Goal: Task Accomplishment & Management: Manage account settings

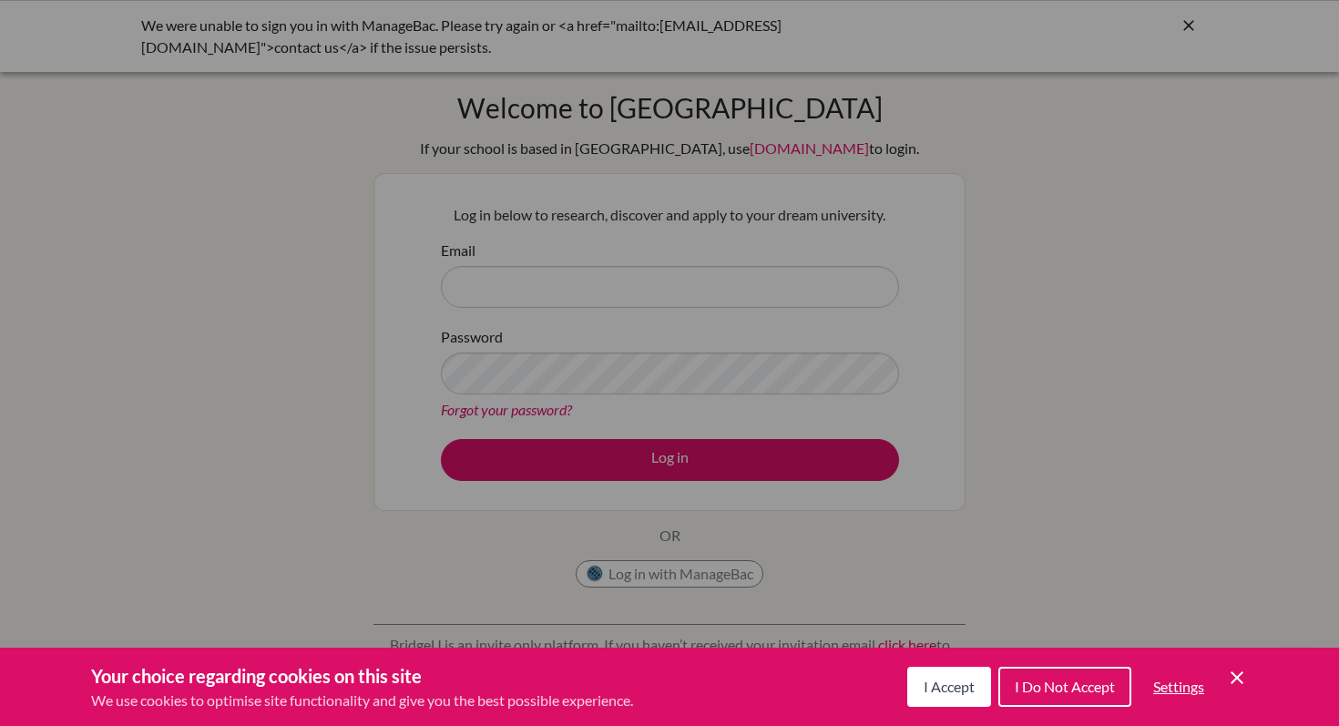
click at [949, 697] on button "I Accept" at bounding box center [949, 687] width 84 height 40
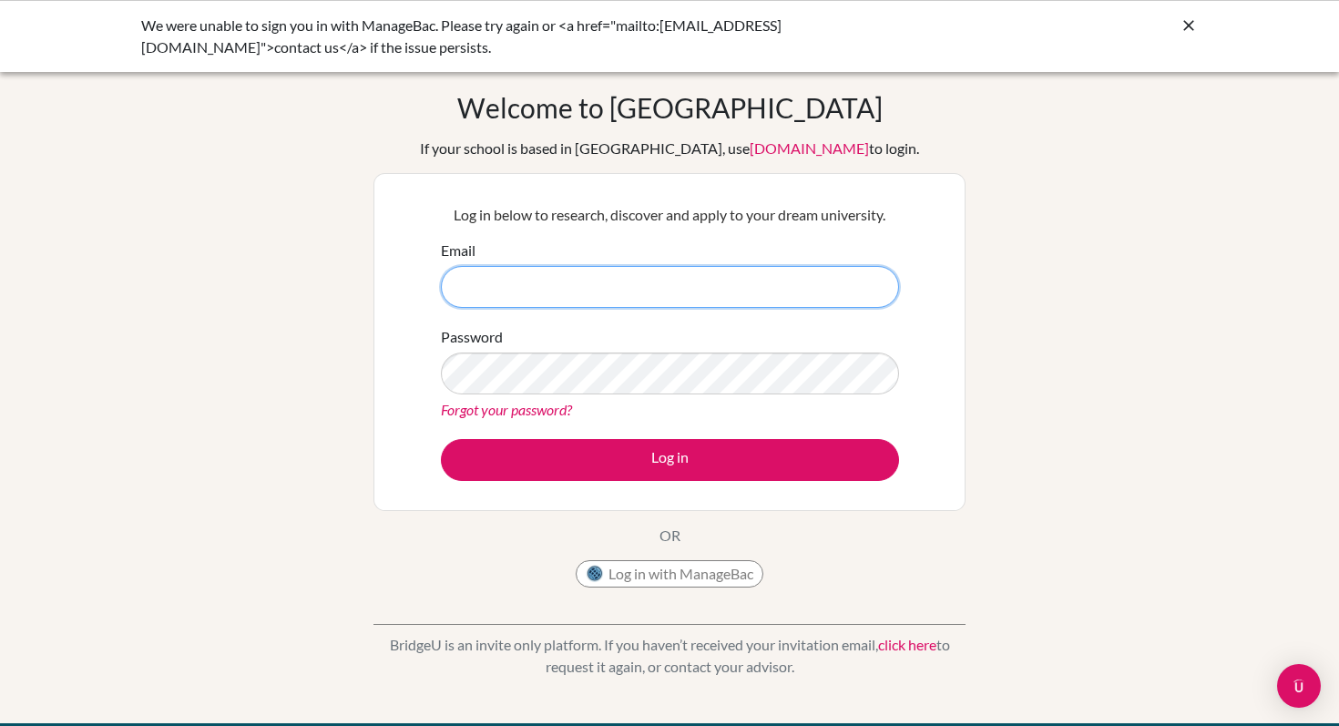
click at [690, 302] on input "Email" at bounding box center [670, 287] width 458 height 42
click at [672, 307] on form "Email Password Forgot your password? Log in" at bounding box center [670, 360] width 458 height 241
click at [620, 577] on button "Log in with ManageBac" at bounding box center [670, 573] width 188 height 27
click at [609, 568] on button "Log in with ManageBac" at bounding box center [670, 573] width 188 height 27
click at [1186, 24] on icon at bounding box center [1189, 25] width 18 height 18
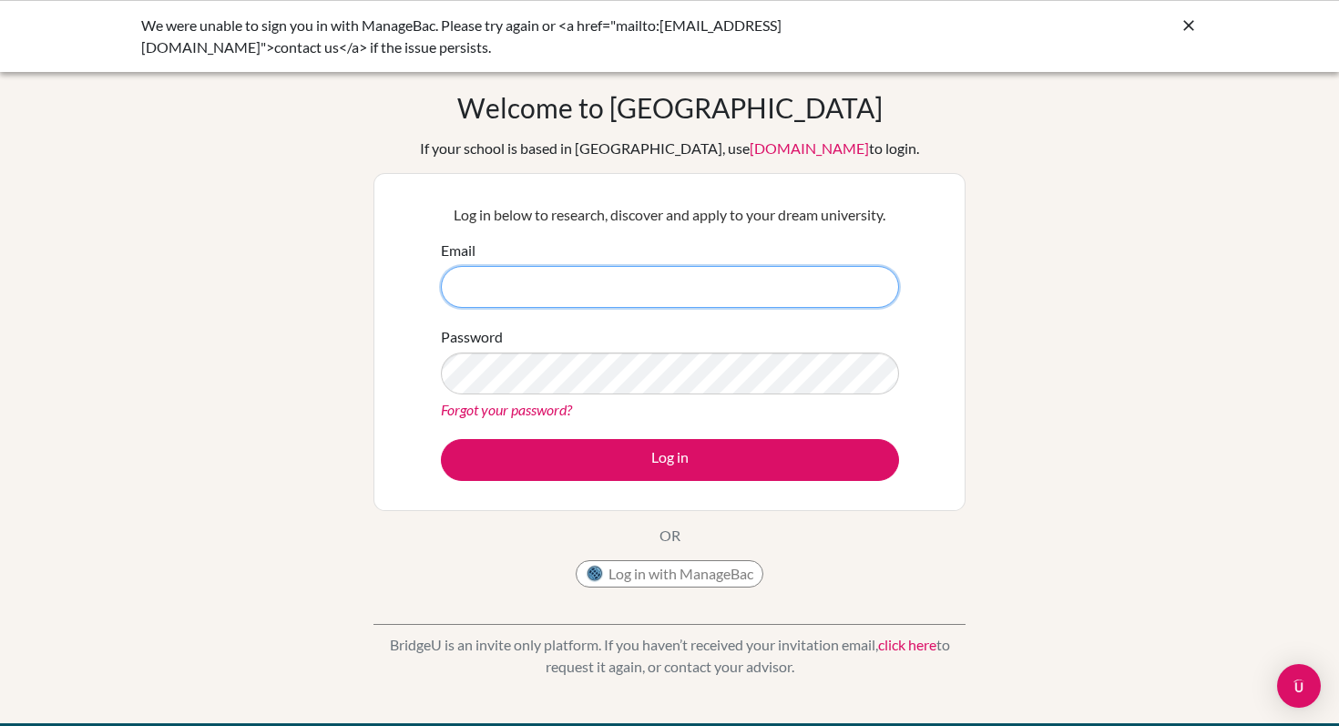
click at [607, 286] on input "Email" at bounding box center [670, 287] width 458 height 42
click at [630, 564] on button "Log in with ManageBac" at bounding box center [670, 573] width 188 height 27
click at [643, 569] on button "Log in with ManageBac" at bounding box center [670, 573] width 188 height 27
click at [1190, 23] on icon at bounding box center [1189, 25] width 18 height 18
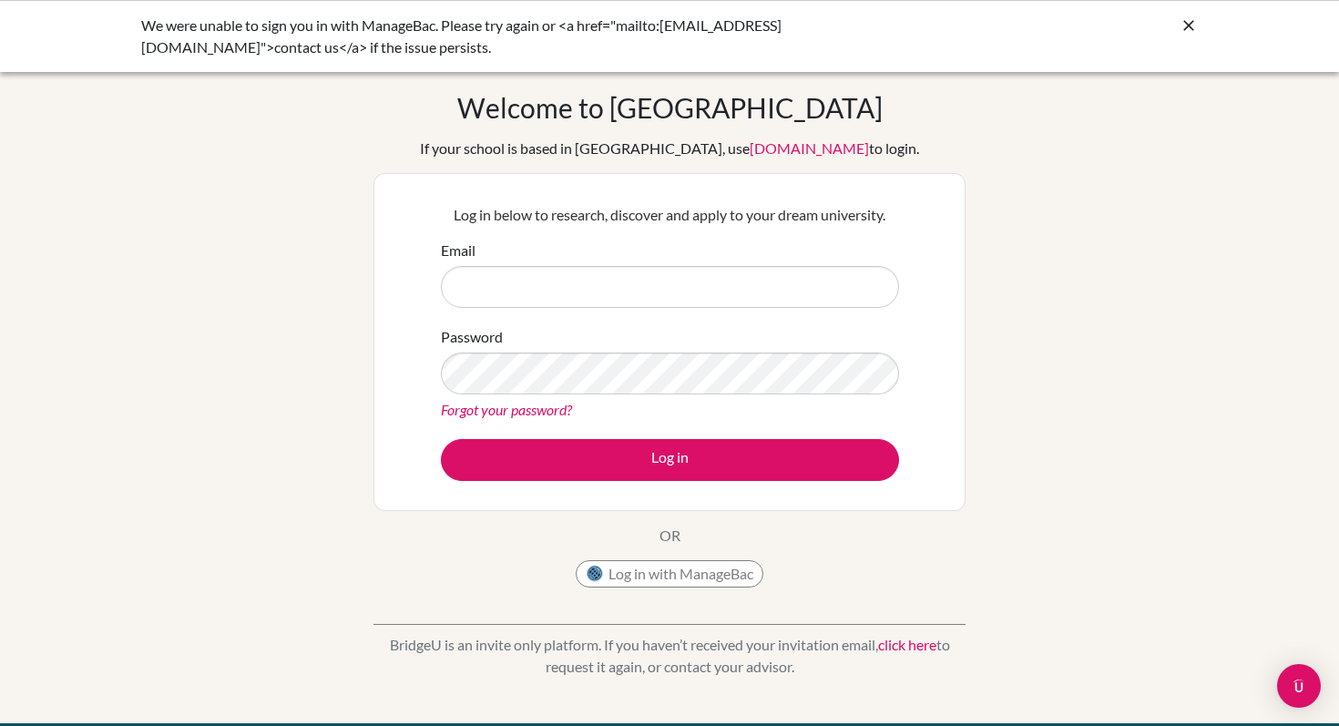
click at [1187, 20] on icon at bounding box center [1189, 25] width 18 height 18
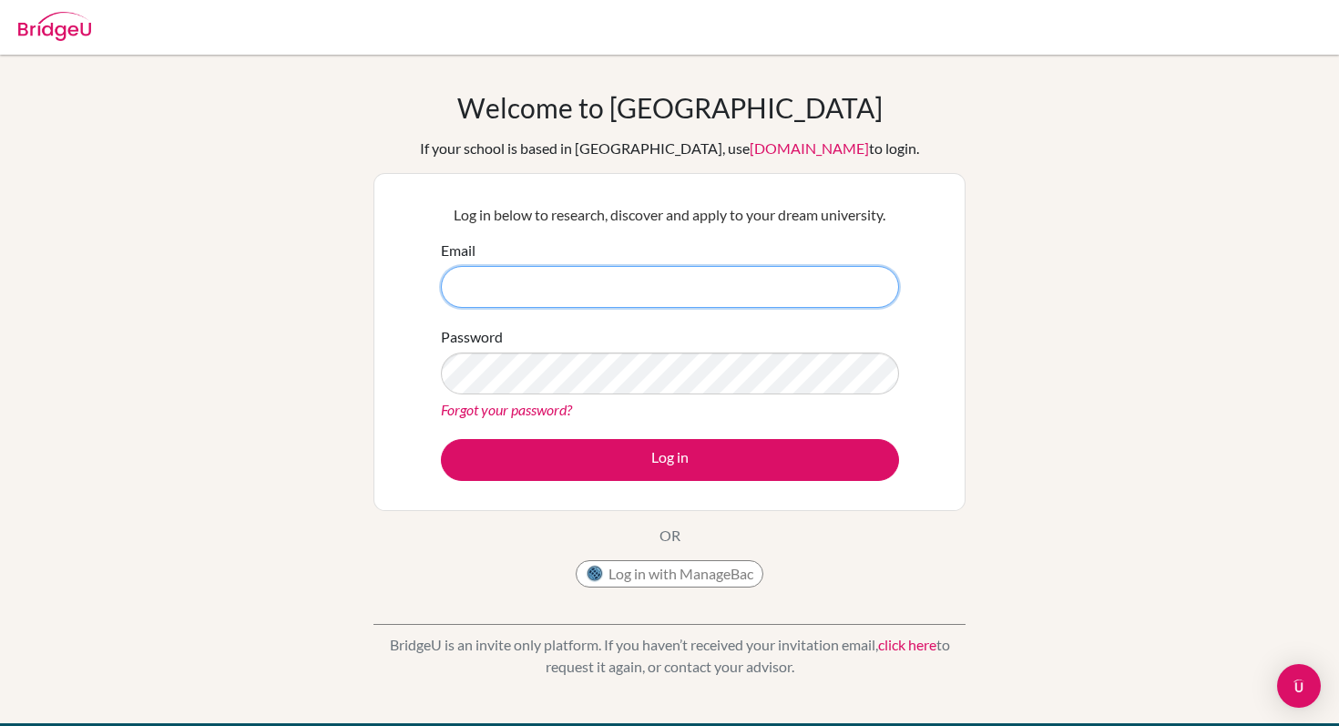
click at [511, 304] on input "Email" at bounding box center [670, 287] width 458 height 42
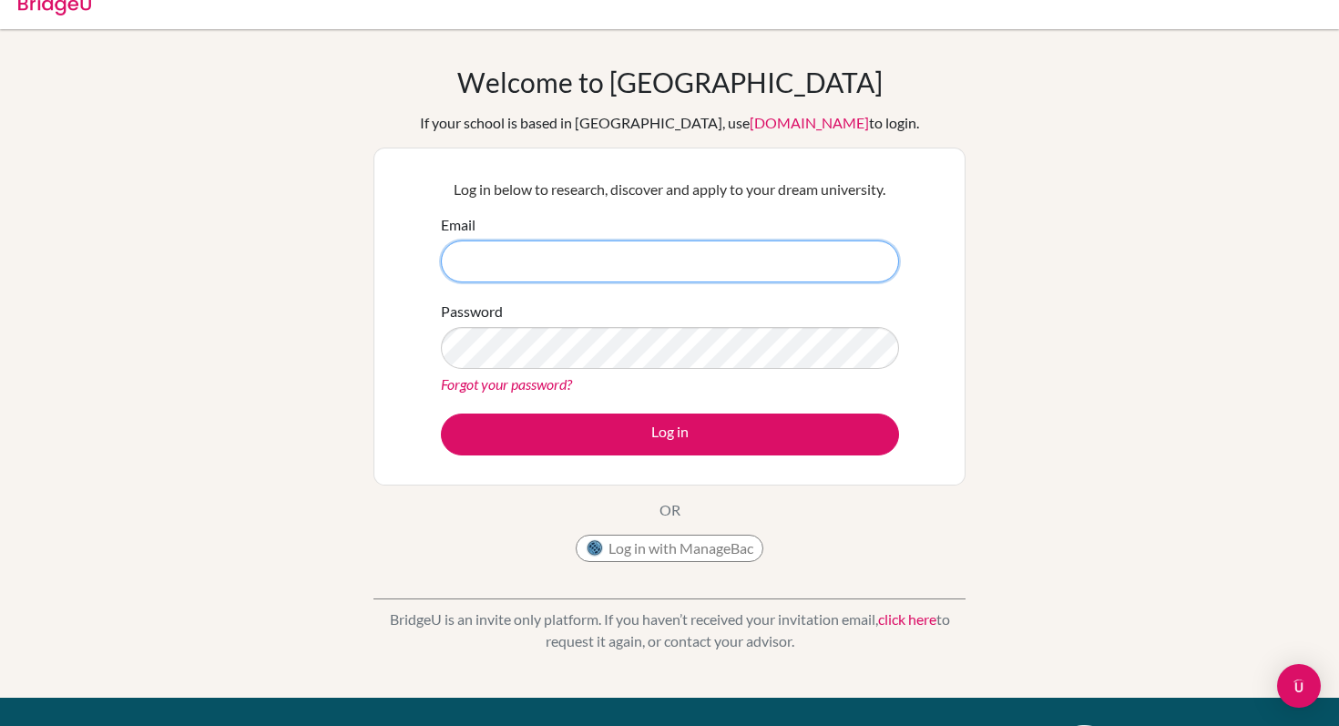
scroll to position [37, 0]
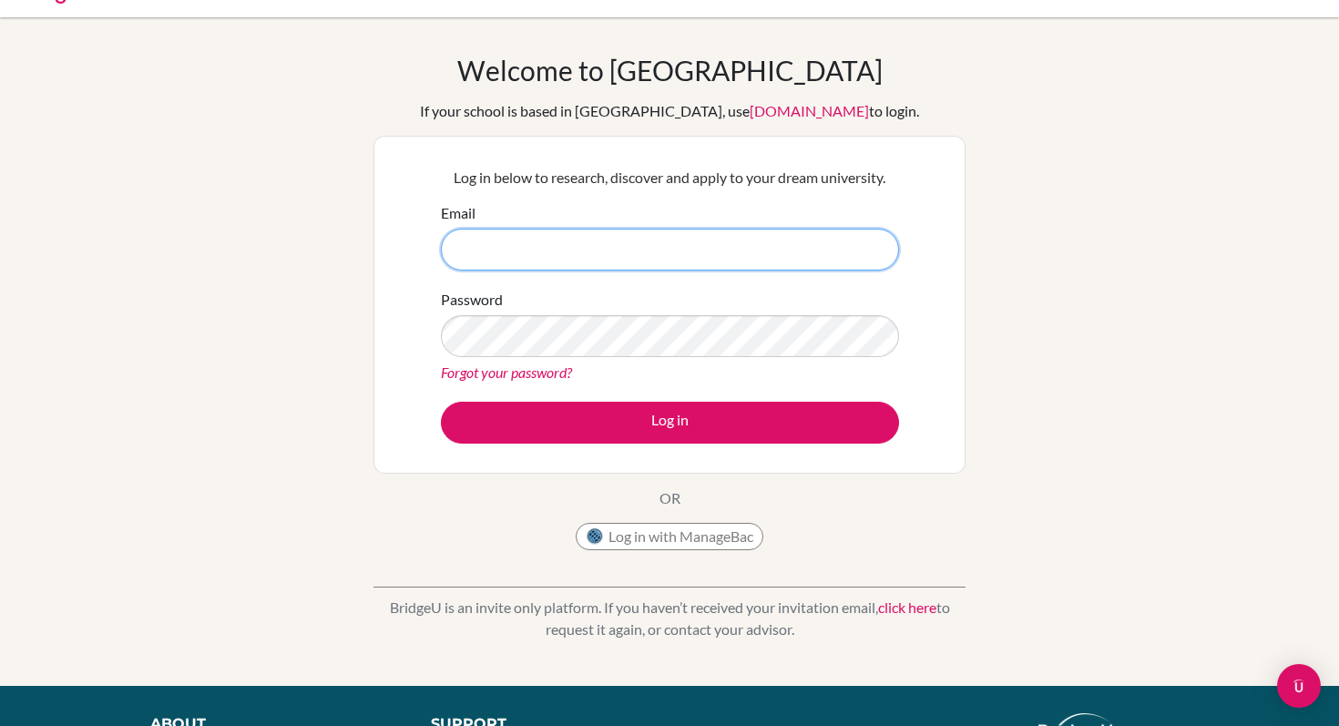
click at [610, 248] on input "Email" at bounding box center [670, 250] width 458 height 42
type input "fallon.thompson@lcis.bs"
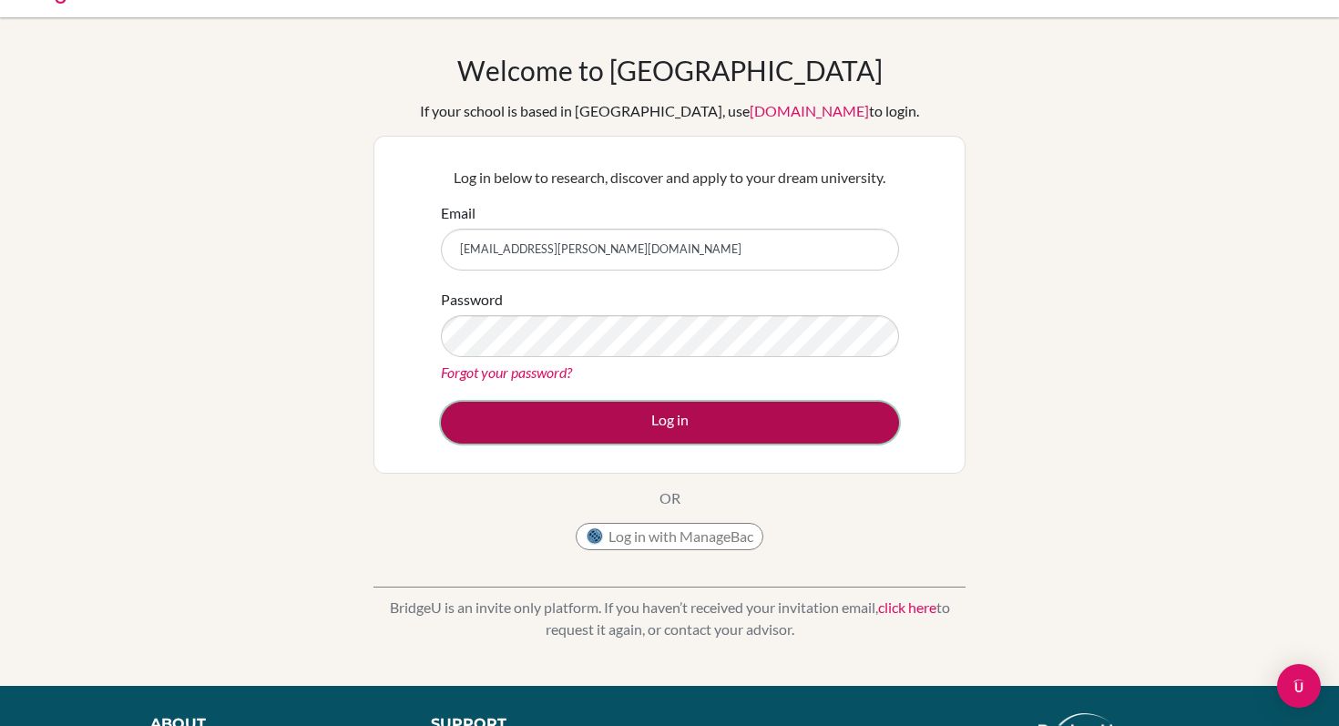
click at [574, 418] on button "Log in" at bounding box center [670, 423] width 458 height 42
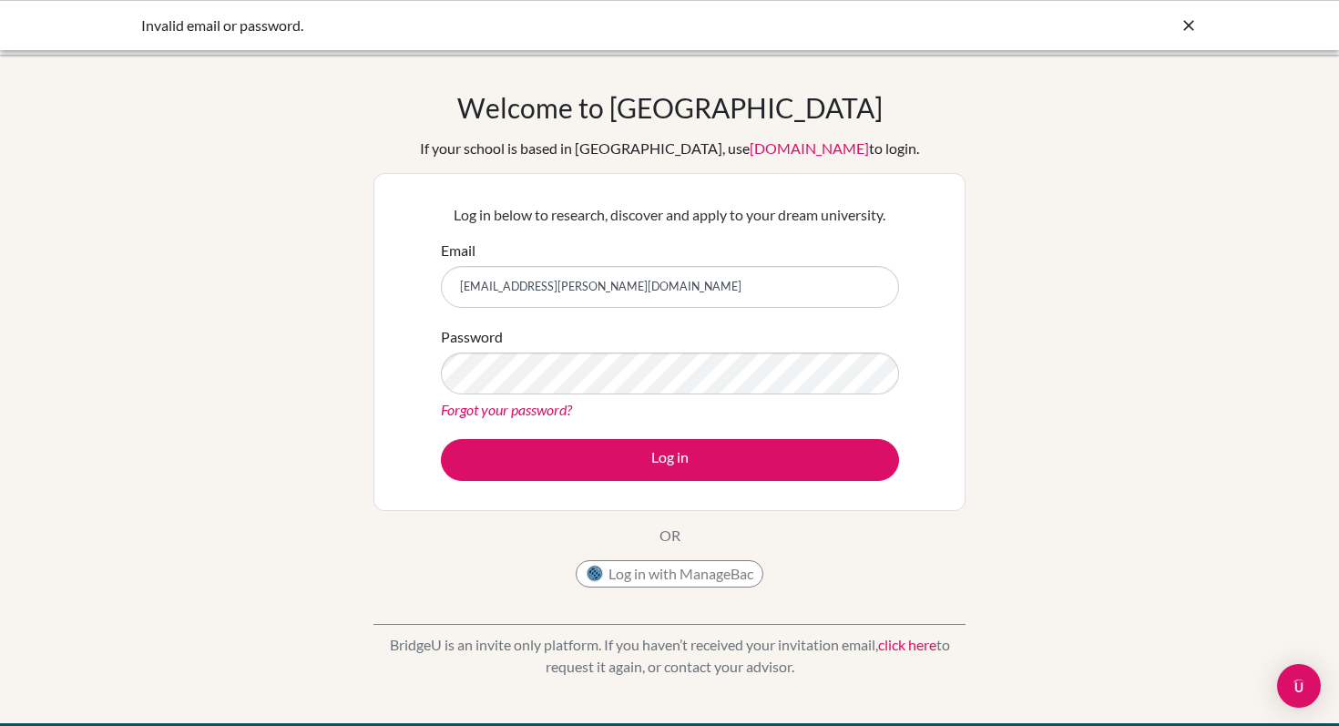
click at [542, 412] on link "Forgot your password?" at bounding box center [506, 409] width 131 height 17
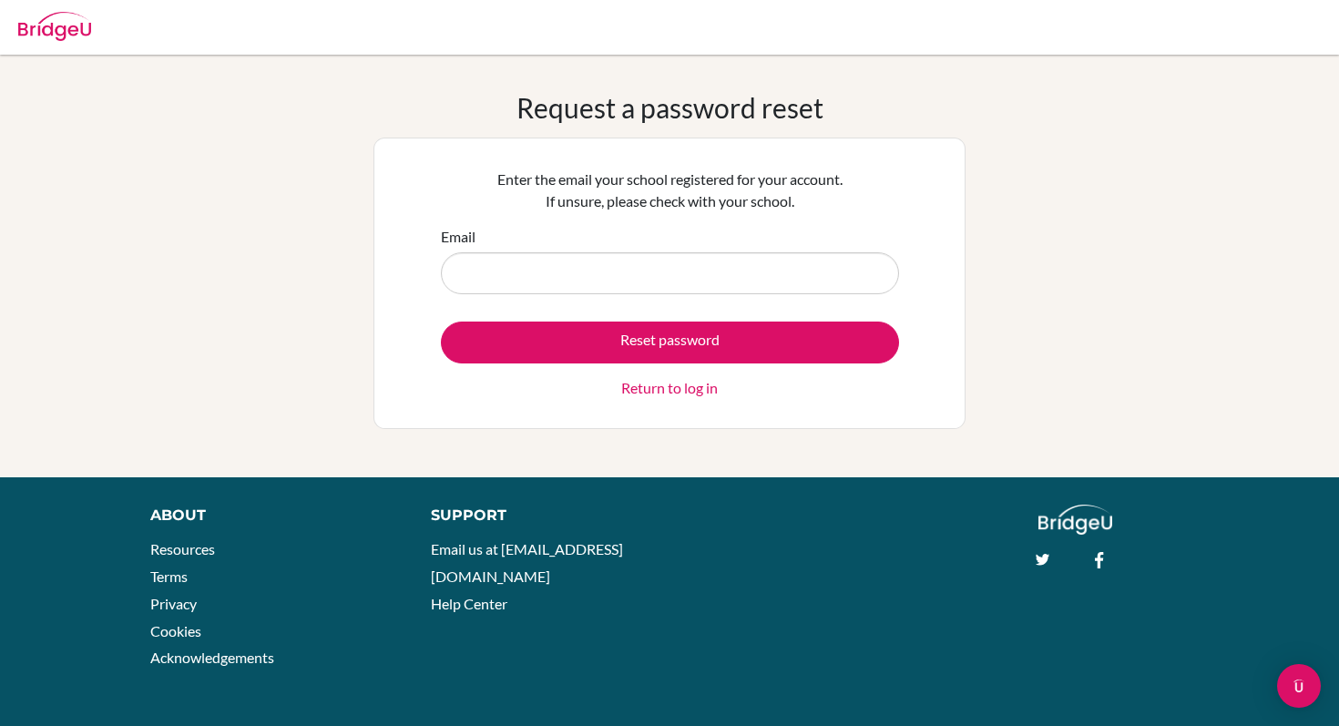
click at [595, 283] on input "Email" at bounding box center [670, 273] width 458 height 42
type input "[EMAIL_ADDRESS][PERSON_NAME][DOMAIN_NAME]"
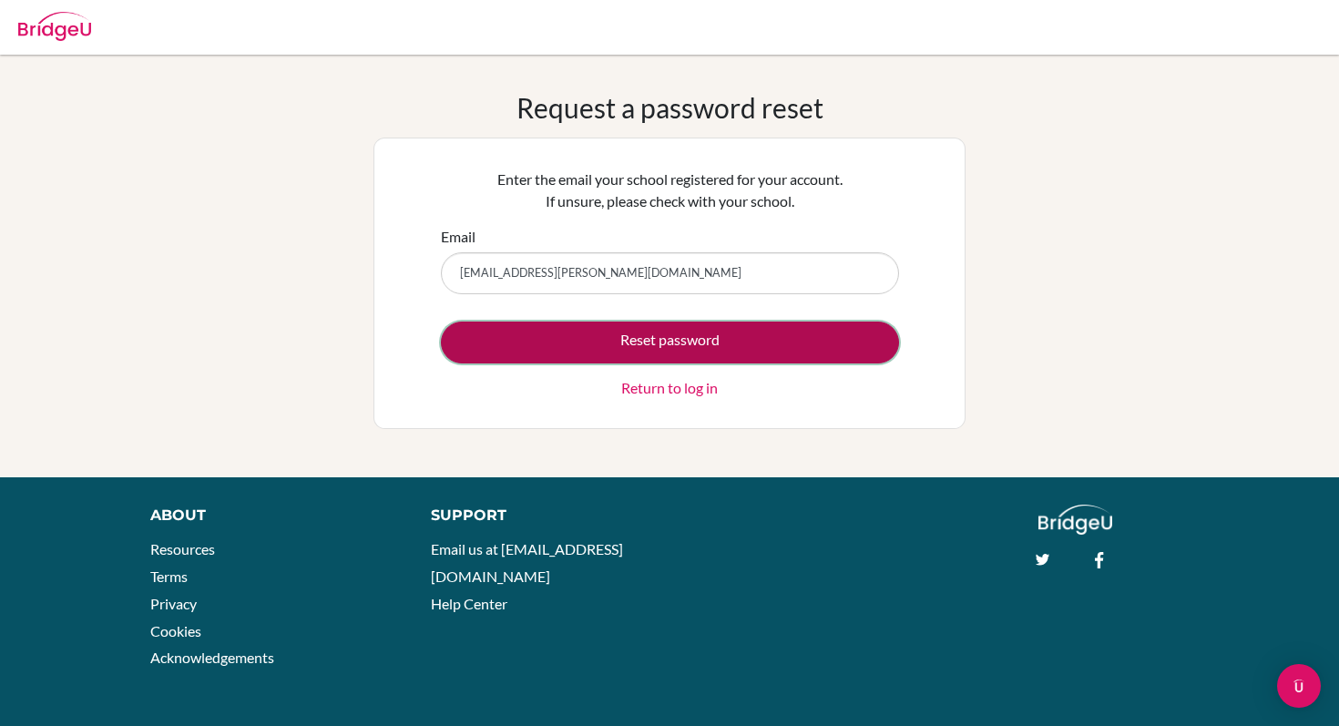
click at [591, 343] on button "Reset password" at bounding box center [670, 343] width 458 height 42
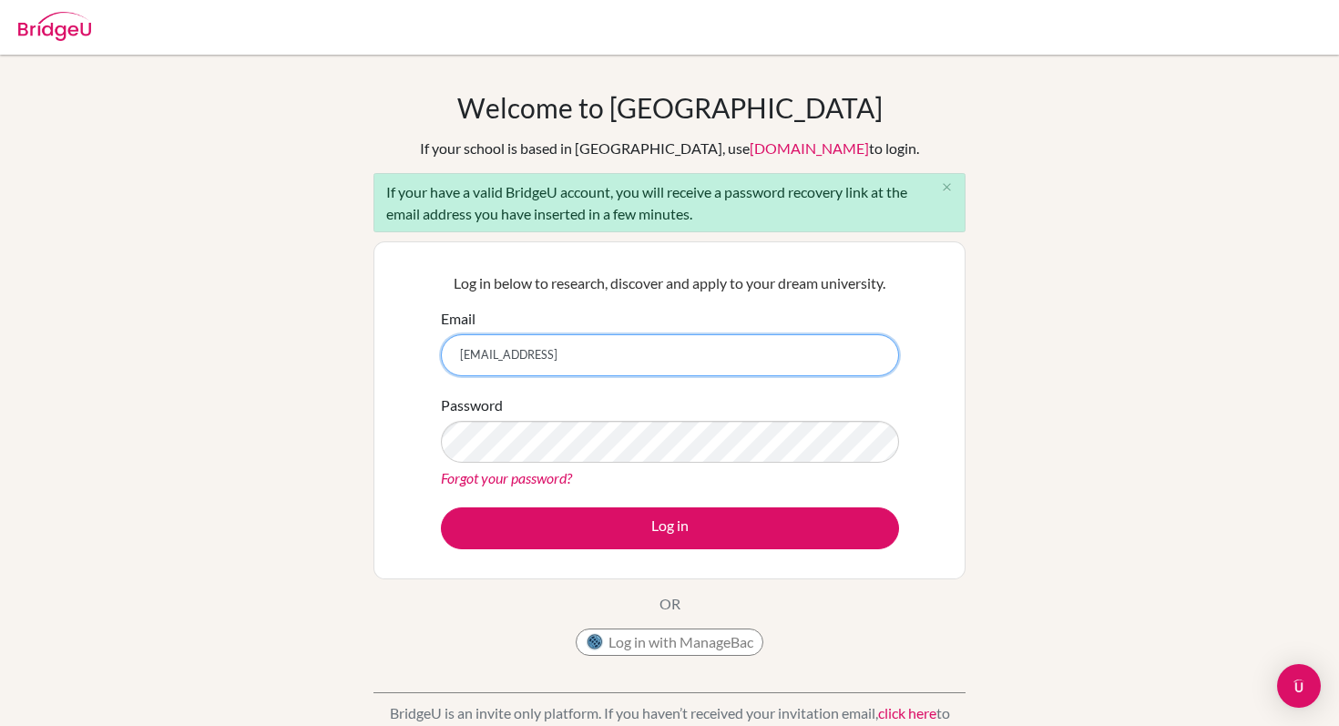
type input "[EMAIL_ADDRESS]"
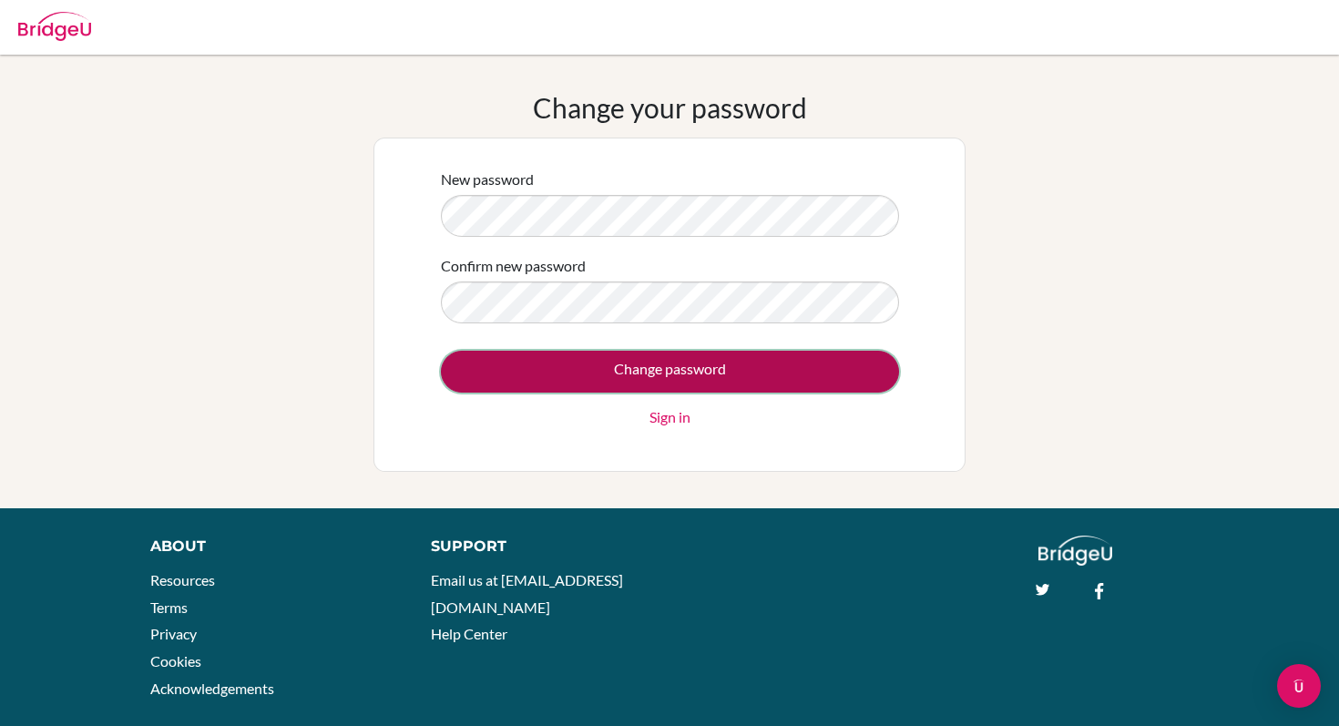
click at [656, 373] on input "Change password" at bounding box center [670, 372] width 458 height 42
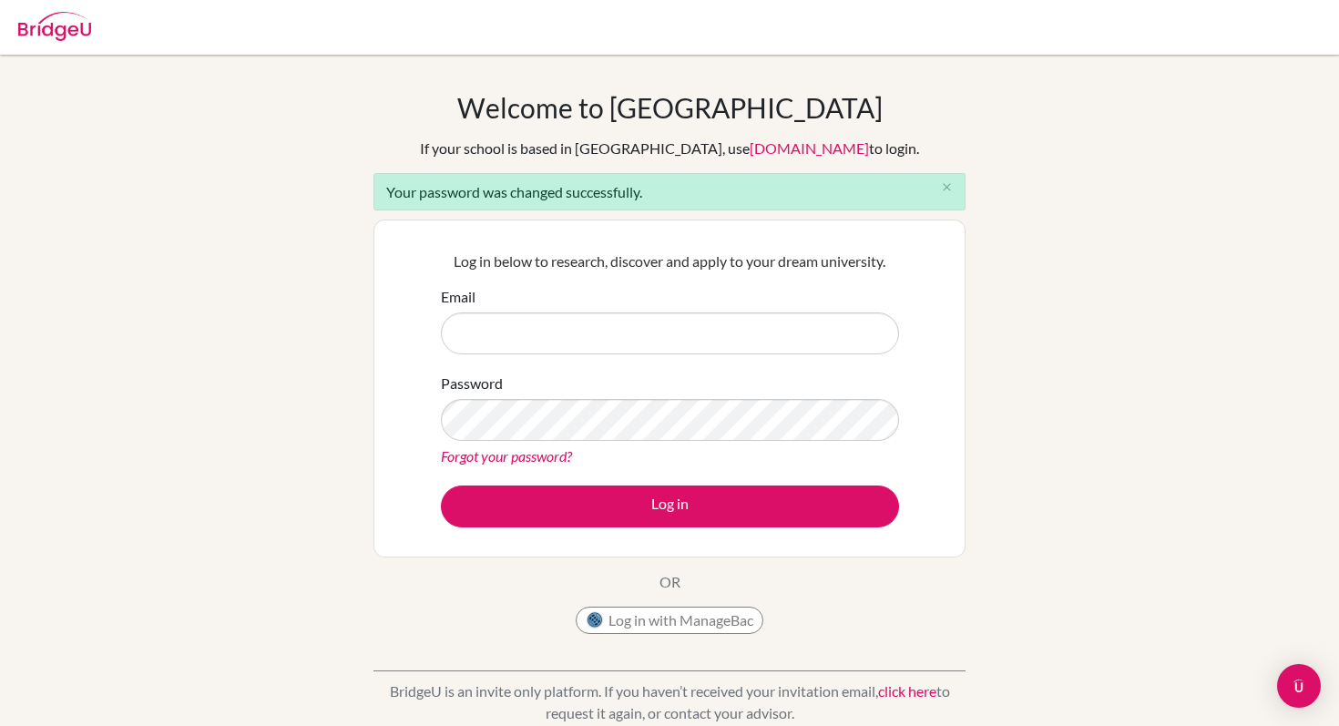
click at [573, 335] on input "Email" at bounding box center [670, 334] width 458 height 42
type input "[EMAIL_ADDRESS][PERSON_NAME][DOMAIN_NAME]"
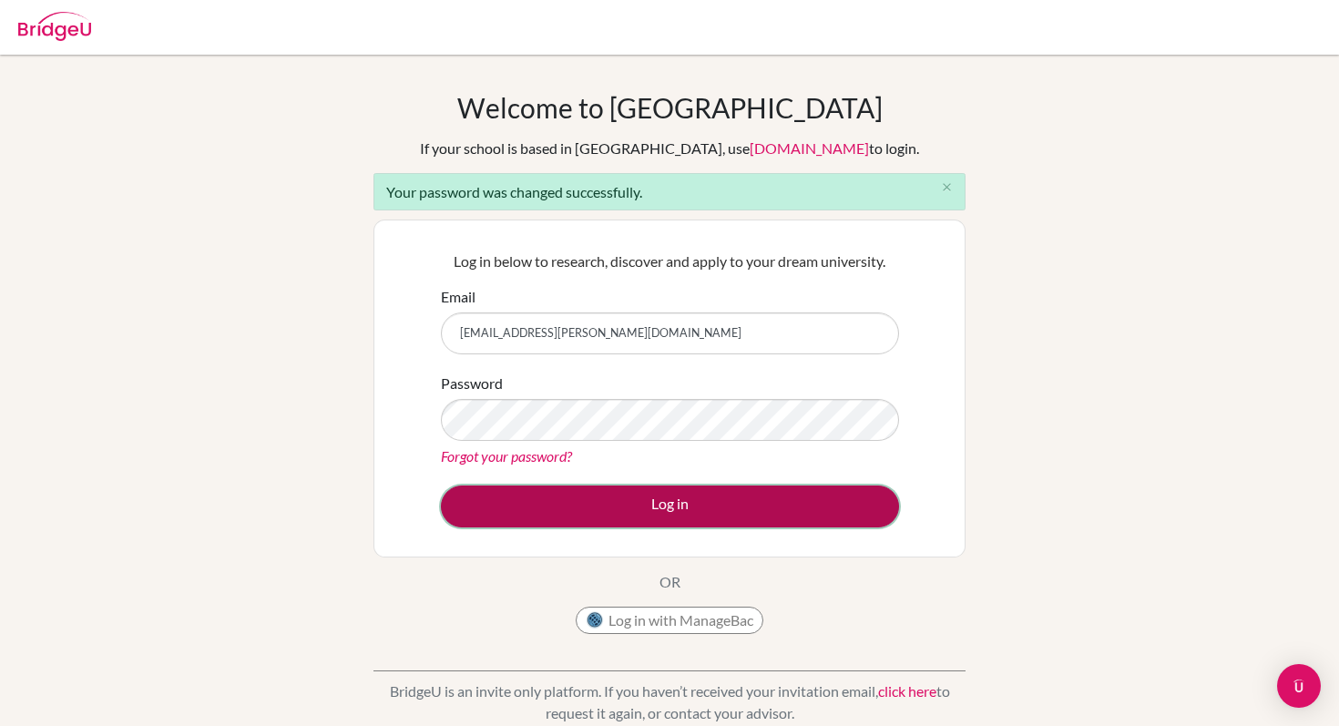
click at [522, 501] on button "Log in" at bounding box center [670, 507] width 458 height 42
